Goal: Find contact information: Obtain details needed to contact an individual or organization

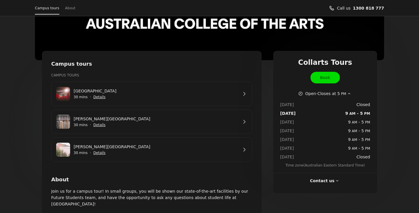
scroll to position [71, 0]
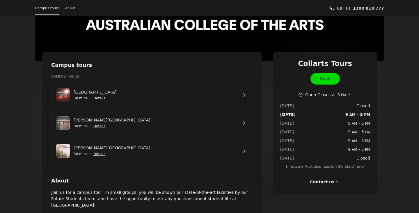
click at [97, 100] on span "Show details for Wellington St Campus" at bounding box center [99, 98] width 13 height 13
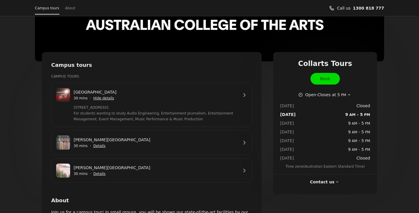
click at [100, 146] on span "Show details for Cromwell St Campus" at bounding box center [99, 146] width 13 height 13
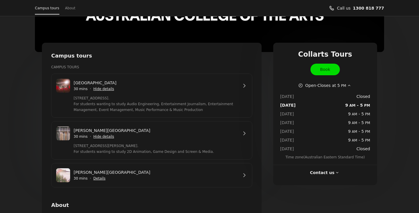
scroll to position [83, 0]
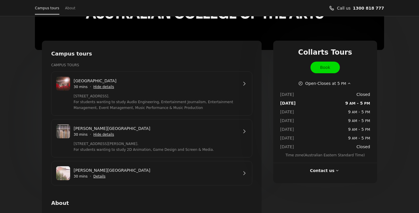
click at [99, 176] on span "Show details for George St Campus" at bounding box center [99, 176] width 13 height 13
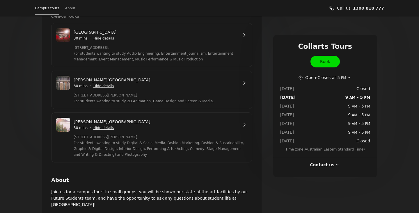
scroll to position [130, 0]
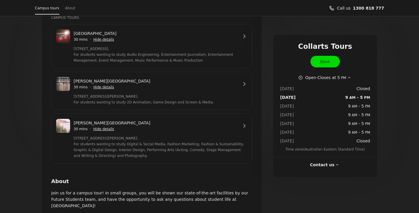
click at [199, 126] on link "[PERSON_NAME][GEOGRAPHIC_DATA]" at bounding box center [156, 123] width 164 height 6
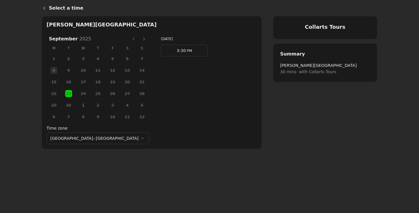
click at [139, 40] on button "Next month" at bounding box center [143, 38] width 9 height 9
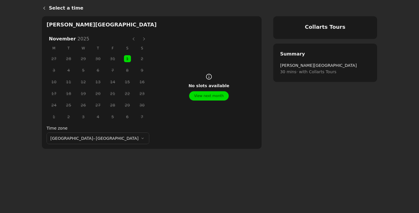
click at [139, 40] on button "Next month" at bounding box center [143, 38] width 9 height 9
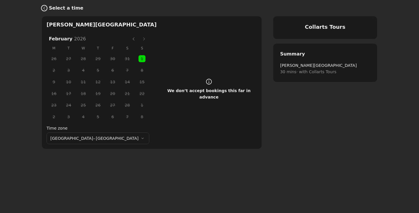
click at [45, 8] on icon "Back" at bounding box center [44, 8] width 5 height 5
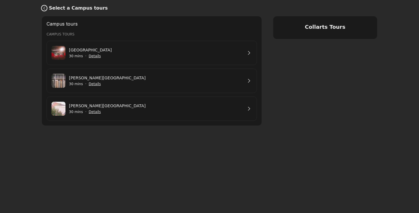
click at [45, 9] on icon "Back" at bounding box center [44, 8] width 5 height 5
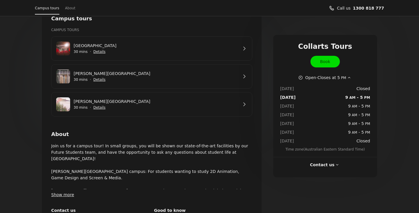
scroll to position [120, 0]
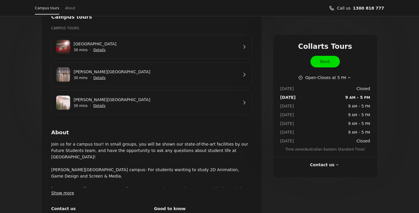
click at [327, 164] on button "Contact us" at bounding box center [325, 165] width 30 height 6
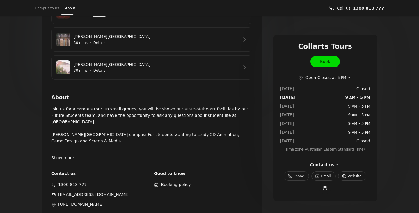
scroll to position [155, 0]
click at [298, 176] on span "Phone" at bounding box center [298, 177] width 11 height 6
click at [327, 174] on span "Email" at bounding box center [326, 177] width 10 height 6
click at [318, 178] on icon at bounding box center [318, 176] width 4 height 3
click at [326, 176] on span "Email" at bounding box center [326, 177] width 10 height 6
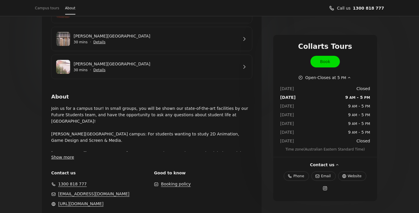
click at [326, 176] on span "Email" at bounding box center [326, 177] width 10 height 6
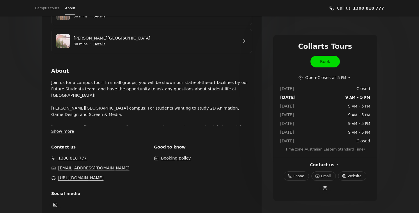
scroll to position [192, 0]
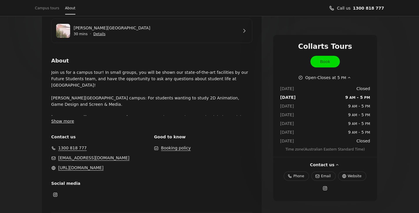
click at [98, 158] on link "[EMAIL_ADDRESS][DOMAIN_NAME]" at bounding box center [93, 158] width 71 height 6
drag, startPoint x: 134, startPoint y: 158, endPoint x: 58, endPoint y: 157, distance: 76.0
click at [58, 157] on div "[EMAIL_ADDRESS][DOMAIN_NAME]" at bounding box center [100, 158] width 98 height 6
click at [143, 172] on div "Contact us [PHONE_NUMBER] [EMAIL_ADDRESS][DOMAIN_NAME] [URL][DOMAIN_NAME] Good …" at bounding box center [151, 167] width 201 height 67
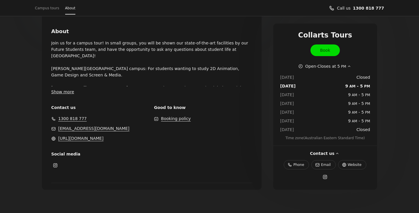
click at [330, 152] on button "Contact us" at bounding box center [325, 154] width 30 height 6
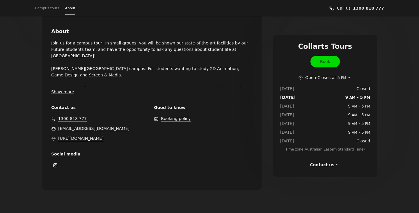
click at [329, 164] on button "Contact us" at bounding box center [325, 165] width 30 height 6
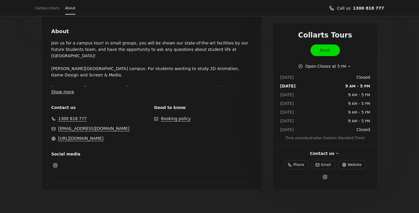
click at [325, 166] on span "Email" at bounding box center [326, 165] width 10 height 6
drag, startPoint x: 117, startPoint y: 130, endPoint x: 58, endPoint y: 128, distance: 59.1
click at [58, 128] on div "[EMAIL_ADDRESS][DOMAIN_NAME]" at bounding box center [100, 128] width 98 height 6
copy link "[EMAIL_ADDRESS][DOMAIN_NAME]"
click at [161, 146] on div "Contact us [PHONE_NUMBER] [EMAIL_ADDRESS][DOMAIN_NAME] [URL][DOMAIN_NAME] Good …" at bounding box center [151, 138] width 201 height 67
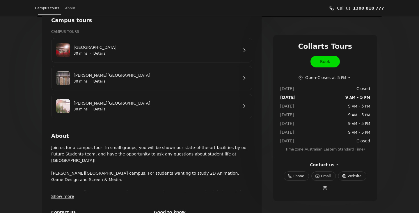
scroll to position [115, 0]
